Goal: Task Accomplishment & Management: Manage account settings

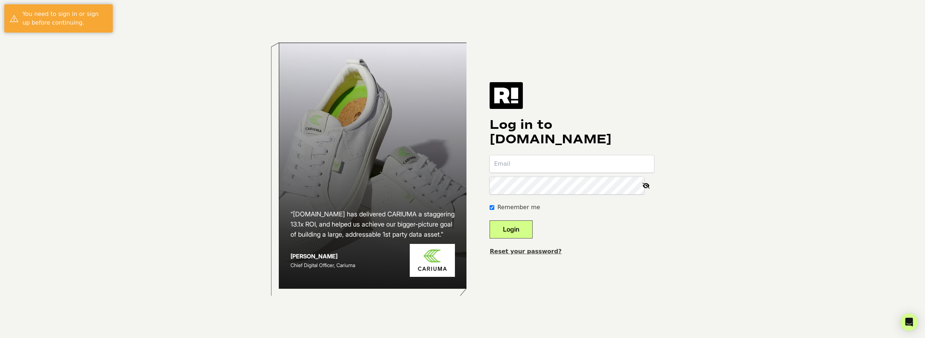
click at [510, 207] on label "Remember me" at bounding box center [518, 207] width 43 height 9
click at [495, 207] on input "Remember me" at bounding box center [492, 207] width 5 height 5
checkbox input "false"
click at [573, 167] on input "email" at bounding box center [572, 163] width 164 height 17
click at [535, 168] on input "email" at bounding box center [572, 163] width 164 height 17
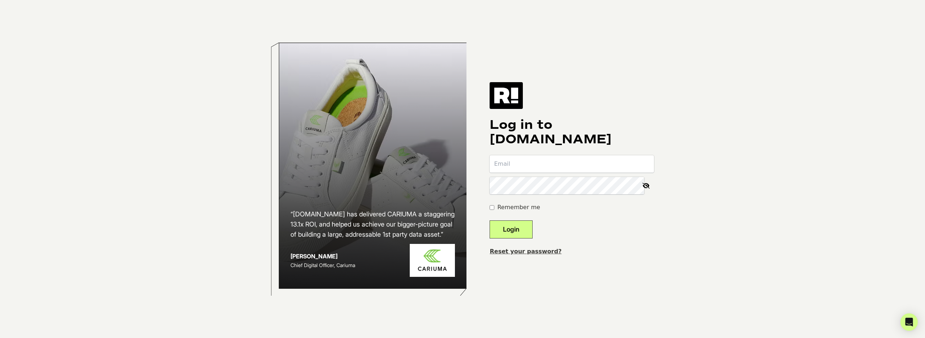
type input "[EMAIL_ADDRESS][DOMAIN_NAME]"
click at [529, 225] on button "Login" at bounding box center [511, 229] width 43 height 18
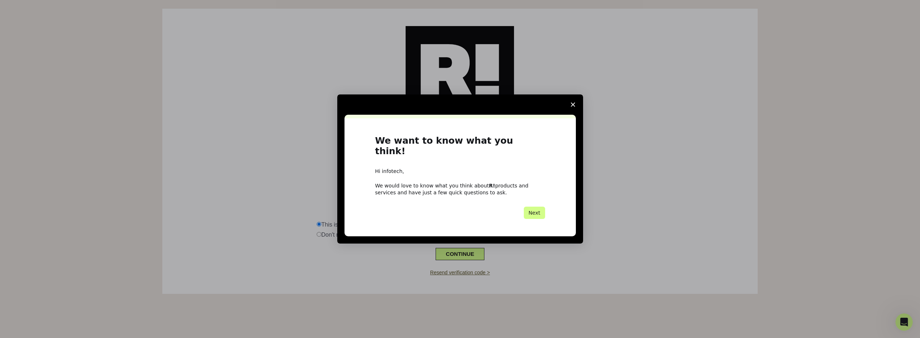
click at [572, 107] on icon "Close survey" at bounding box center [573, 104] width 4 height 4
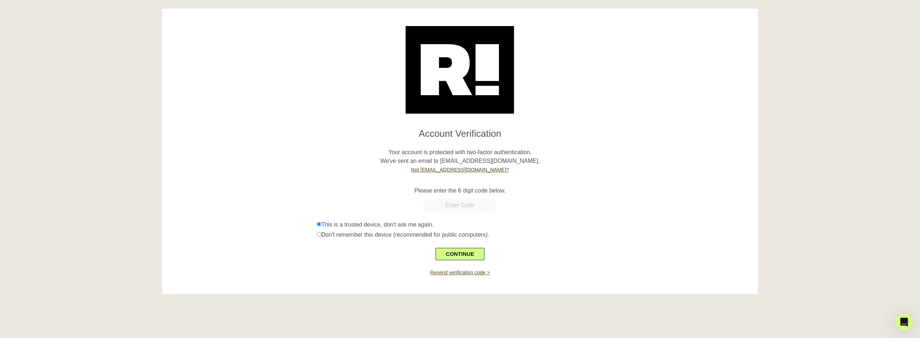
click at [451, 206] on input "text" at bounding box center [460, 204] width 72 height 13
paste input "234287"
type input "234287"
click at [462, 252] on button "CONTINUE" at bounding box center [460, 254] width 48 height 12
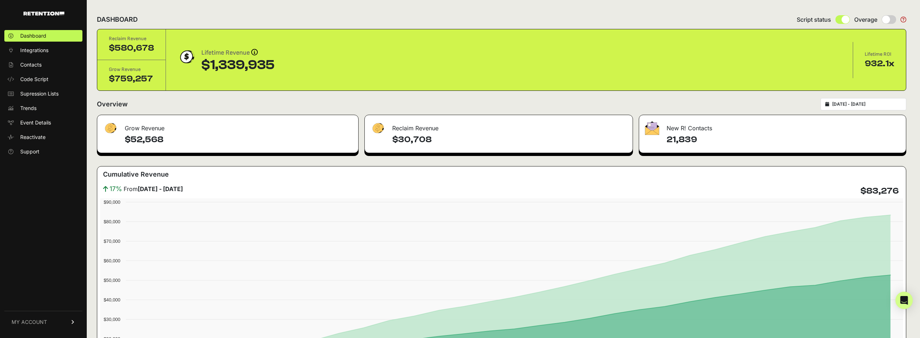
click at [43, 322] on span "MY ACCOUNT" at bounding box center [29, 321] width 35 height 7
click at [41, 256] on span "Account Details" at bounding box center [38, 254] width 37 height 7
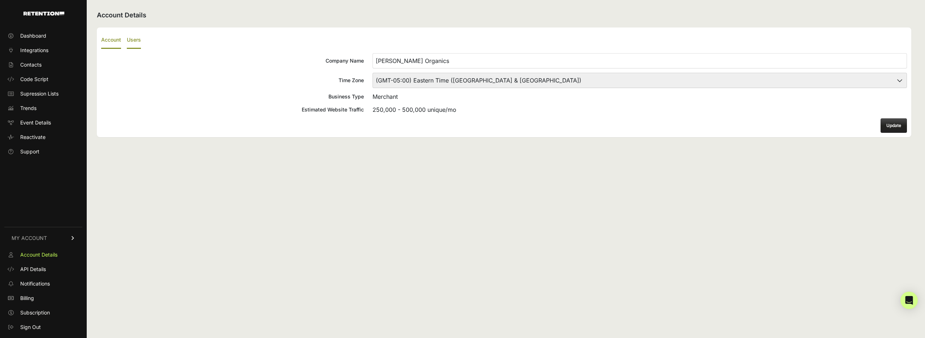
click at [134, 39] on label "Users" at bounding box center [134, 40] width 14 height 17
click at [0, 0] on input "Users" at bounding box center [0, 0] width 0 height 0
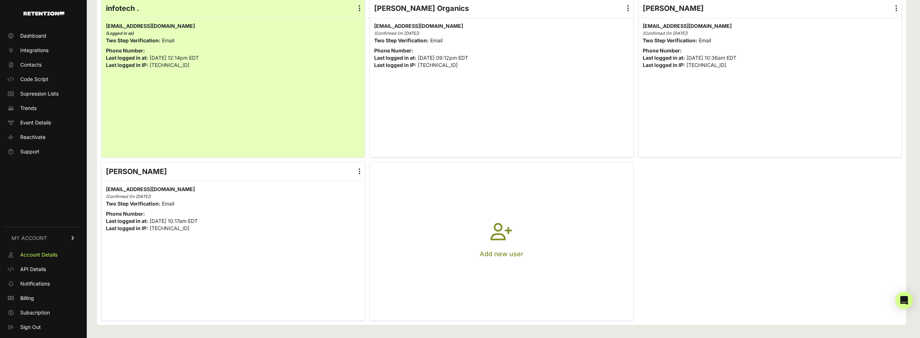
scroll to position [56, 0]
click at [509, 244] on icon "button" at bounding box center [502, 236] width 22 height 26
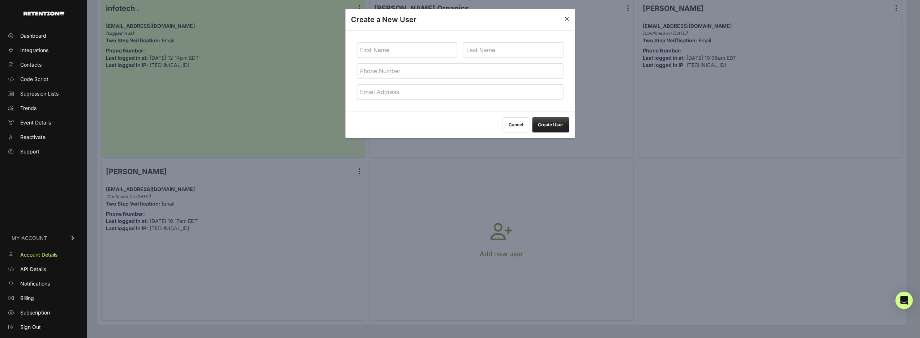
click at [405, 47] on input "text" at bounding box center [407, 49] width 101 height 15
type input "Jake"
type input "Hoffman"
type input "[EMAIL_ADDRESS][DOMAIN_NAME]"
click at [548, 125] on button "Create User" at bounding box center [550, 124] width 37 height 15
